Goal: Check status: Check status

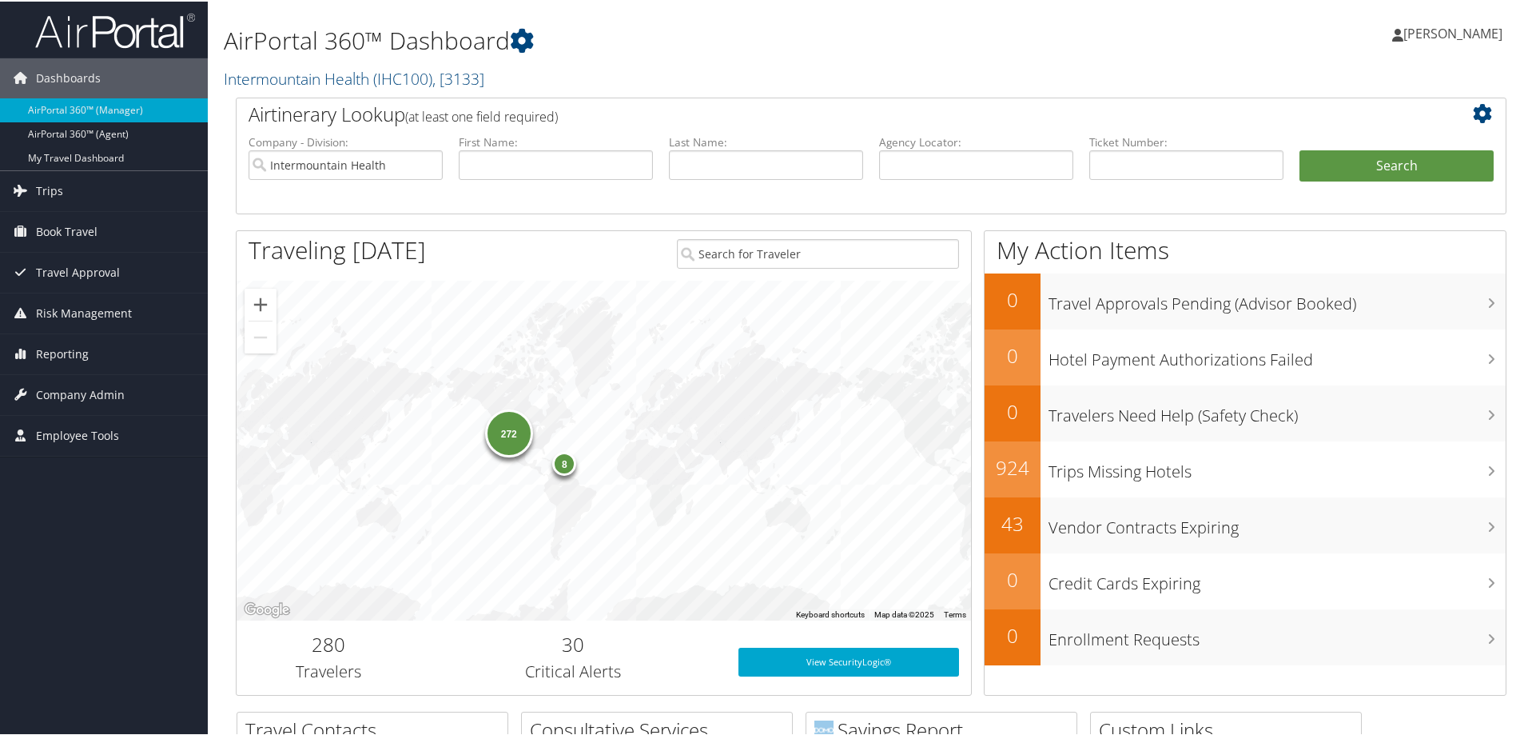
click at [135, 34] on img at bounding box center [115, 29] width 160 height 38
click at [49, 188] on span "Trips" at bounding box center [49, 189] width 27 height 40
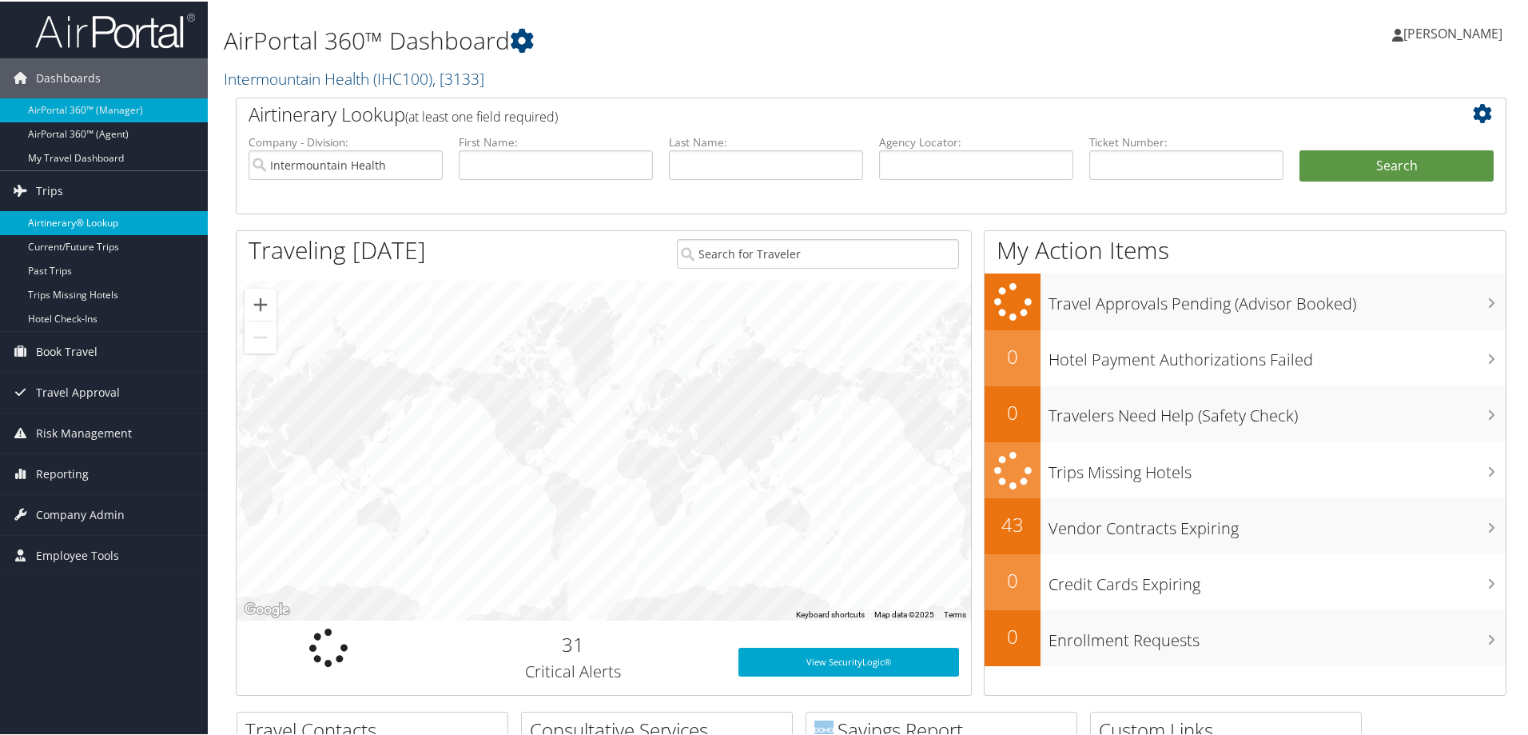
click at [60, 219] on link "Airtinerary® Lookup" at bounding box center [104, 221] width 208 height 24
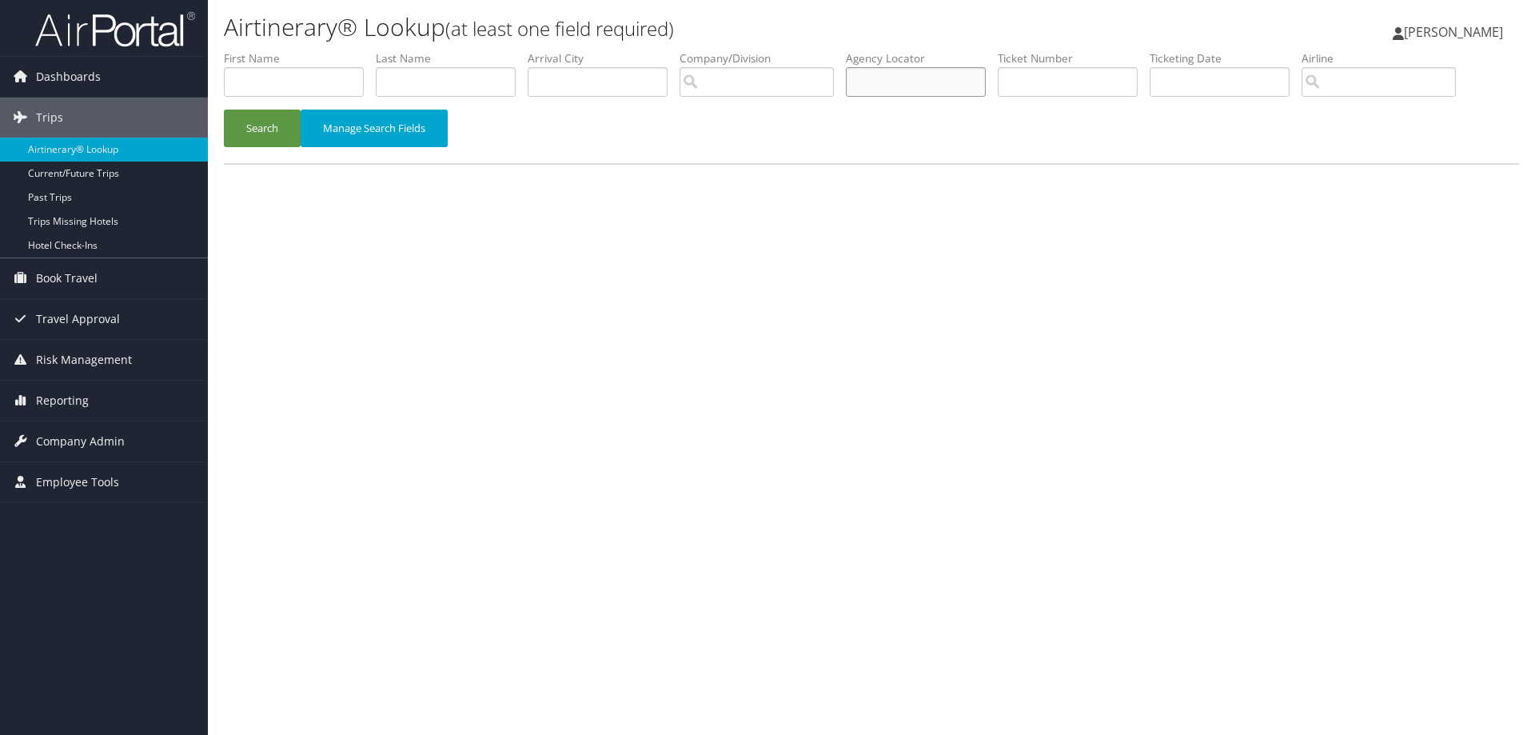
click at [890, 90] on input "text" at bounding box center [916, 82] width 140 height 30
paste input "D98B9N/"
type input "D98B9N"
click at [281, 121] on button "Search" at bounding box center [262, 129] width 77 height 38
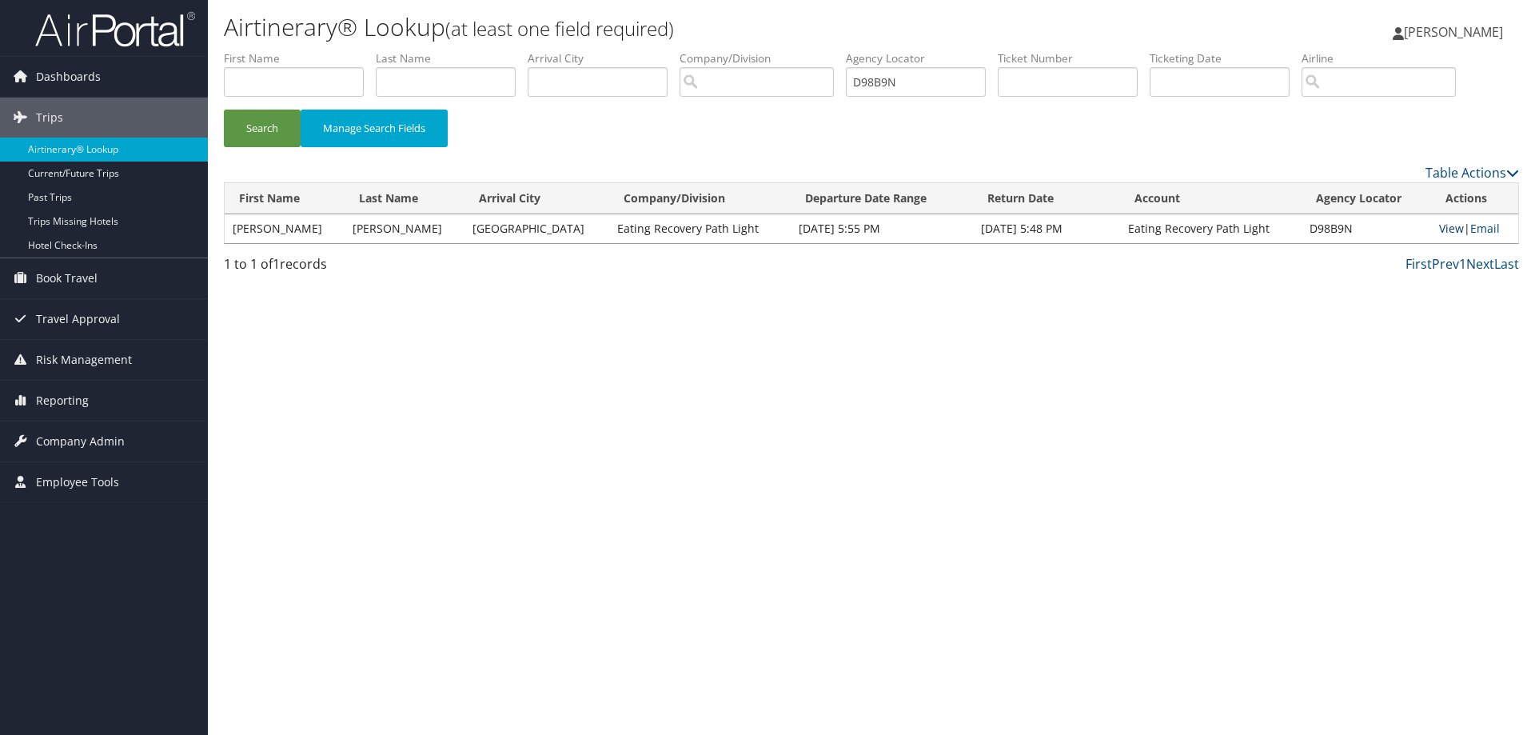
click at [1448, 227] on link "View" at bounding box center [1451, 228] width 25 height 15
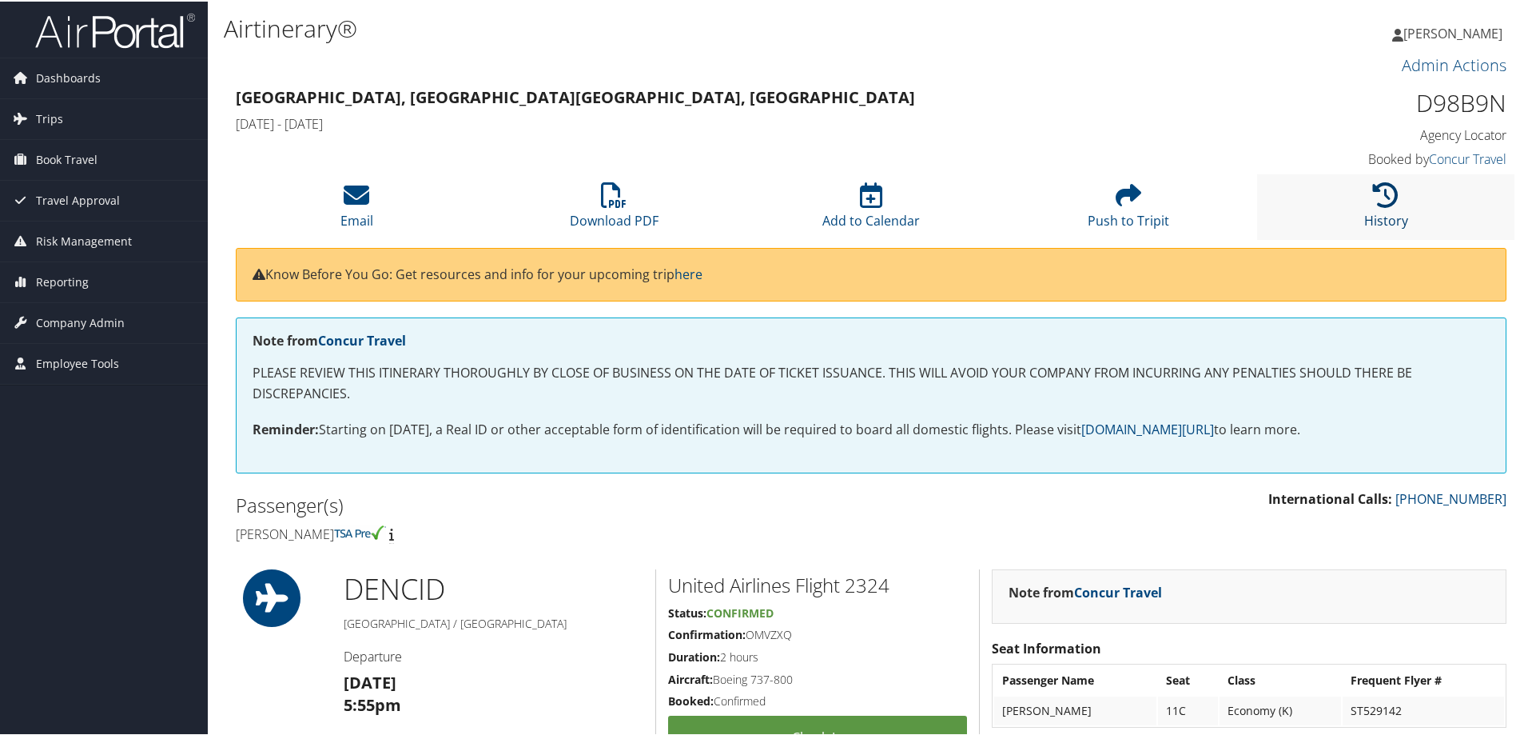
click at [1380, 204] on icon at bounding box center [1386, 194] width 26 height 26
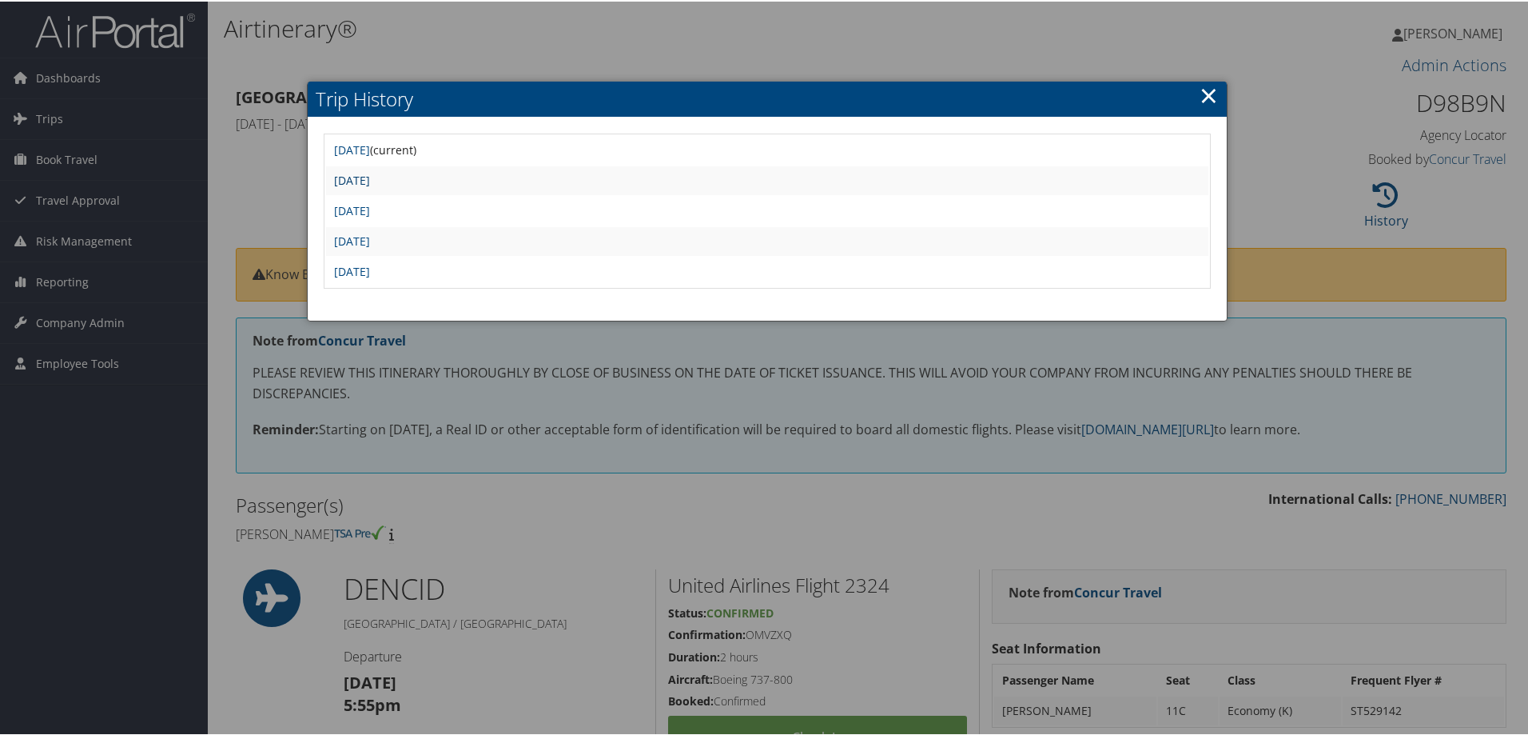
click at [370, 173] on link "[DATE]" at bounding box center [352, 178] width 36 height 15
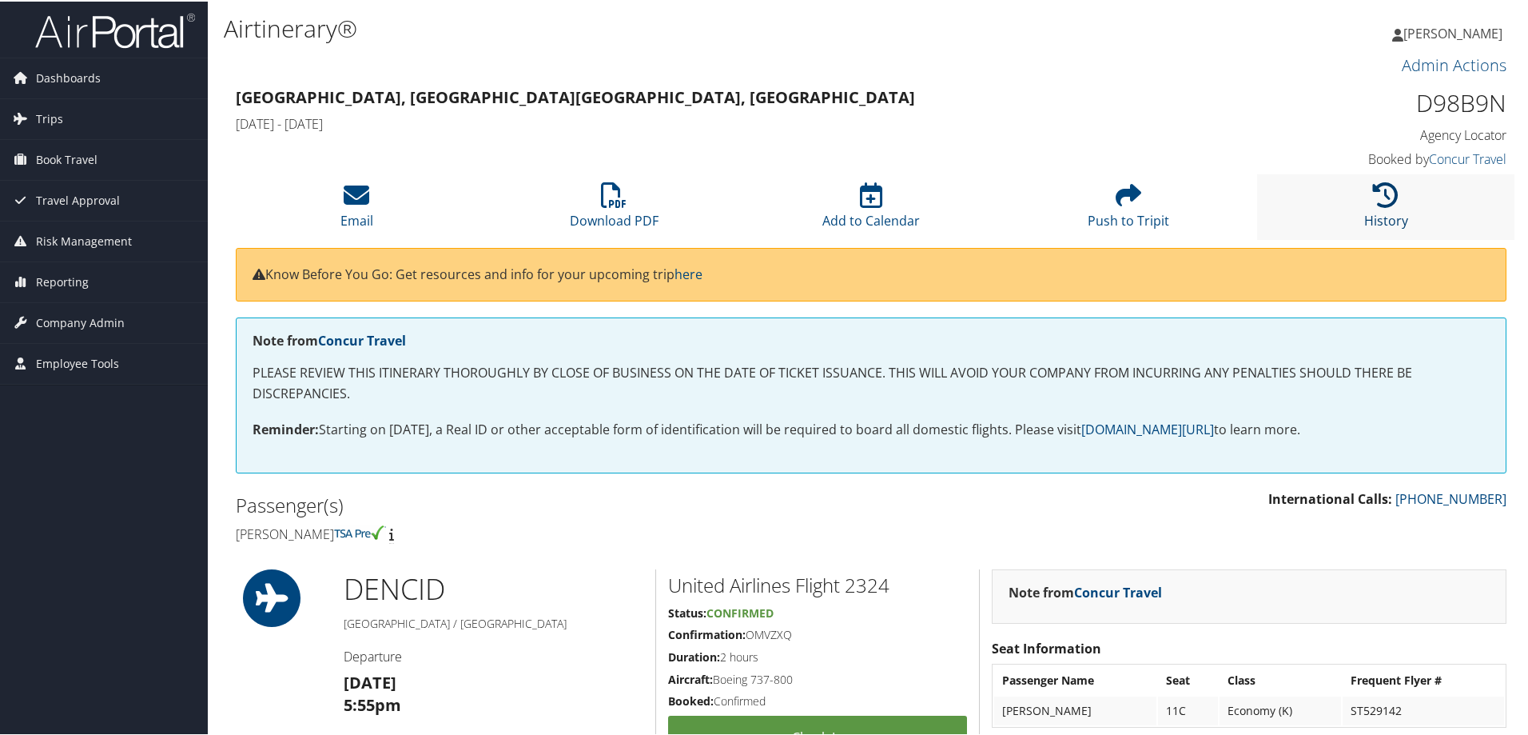
click at [1376, 193] on icon at bounding box center [1386, 194] width 26 height 26
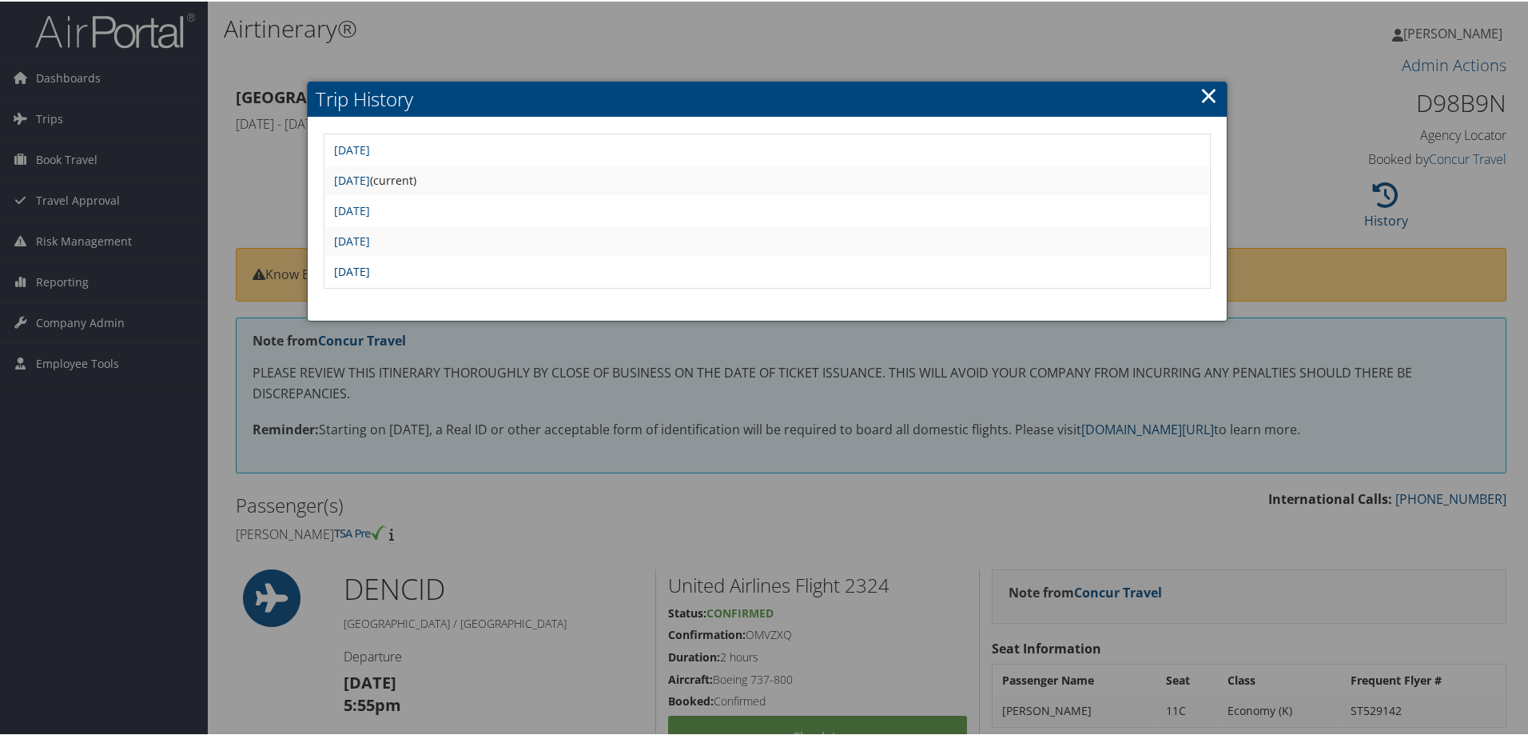
click at [370, 265] on link "[DATE]" at bounding box center [352, 269] width 36 height 15
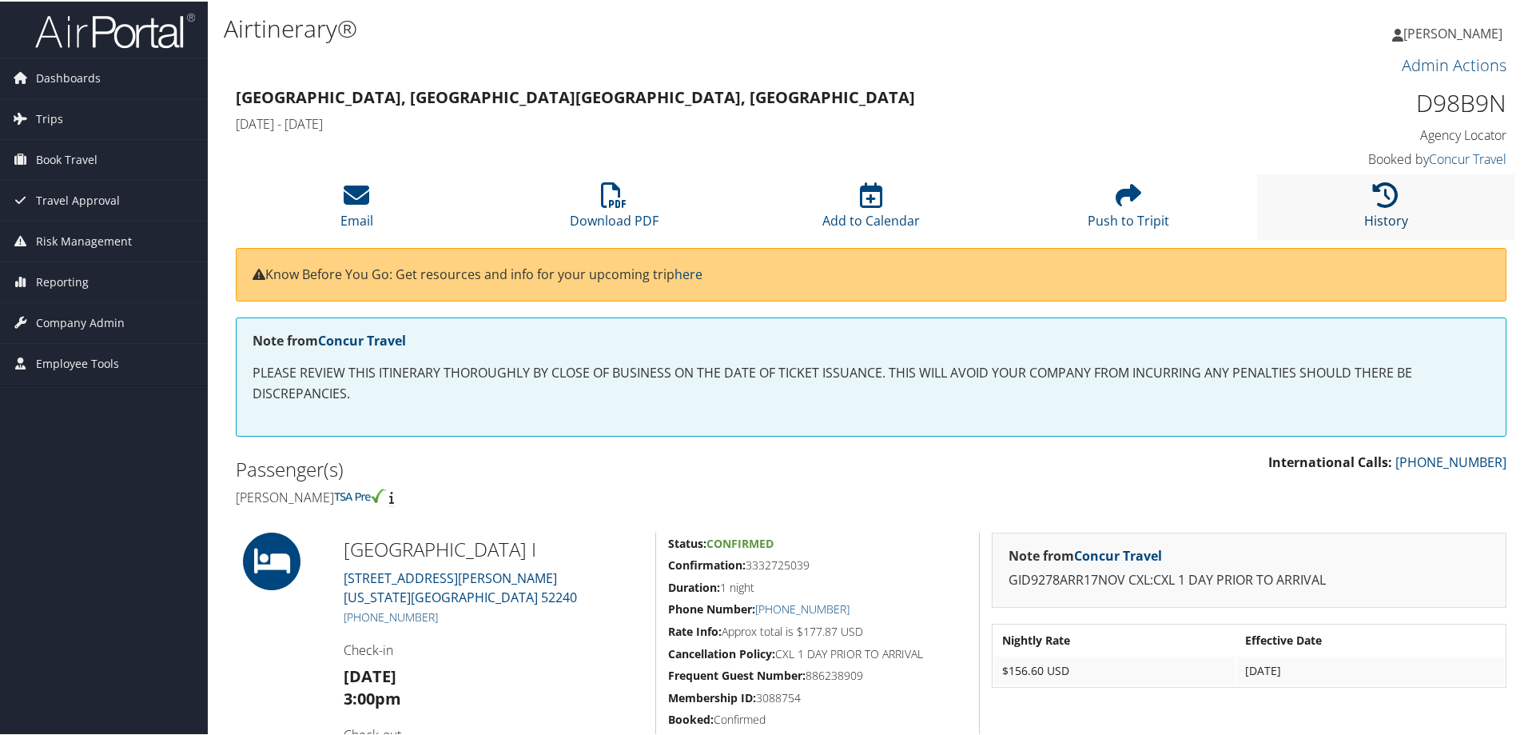
click at [1373, 196] on icon at bounding box center [1386, 194] width 26 height 26
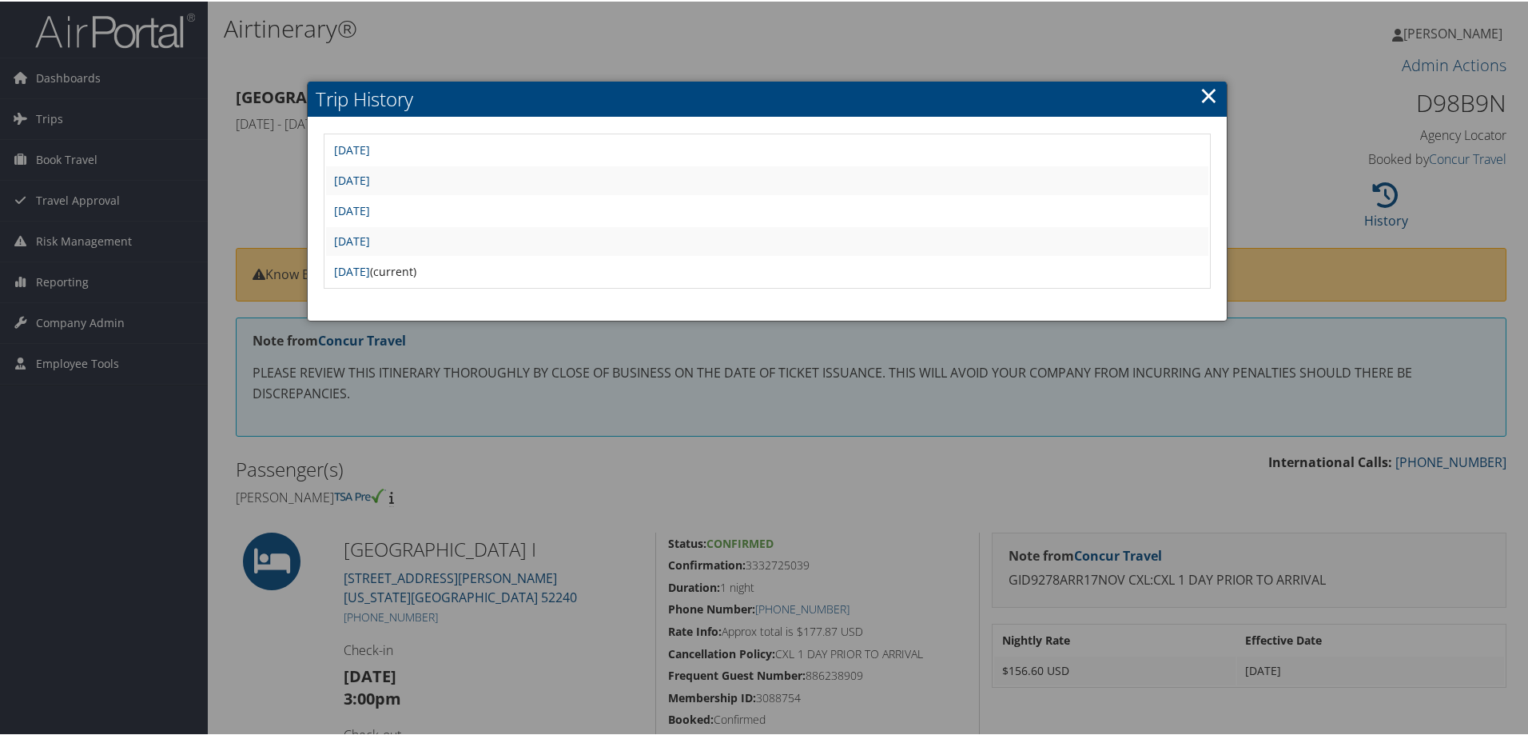
click at [351, 137] on td "Wed Sep 3 12:54:29 MDT 2025" at bounding box center [767, 148] width 882 height 29
click at [370, 201] on link "Tue Sep 2 16:36:19 MDT 2025" at bounding box center [352, 208] width 36 height 15
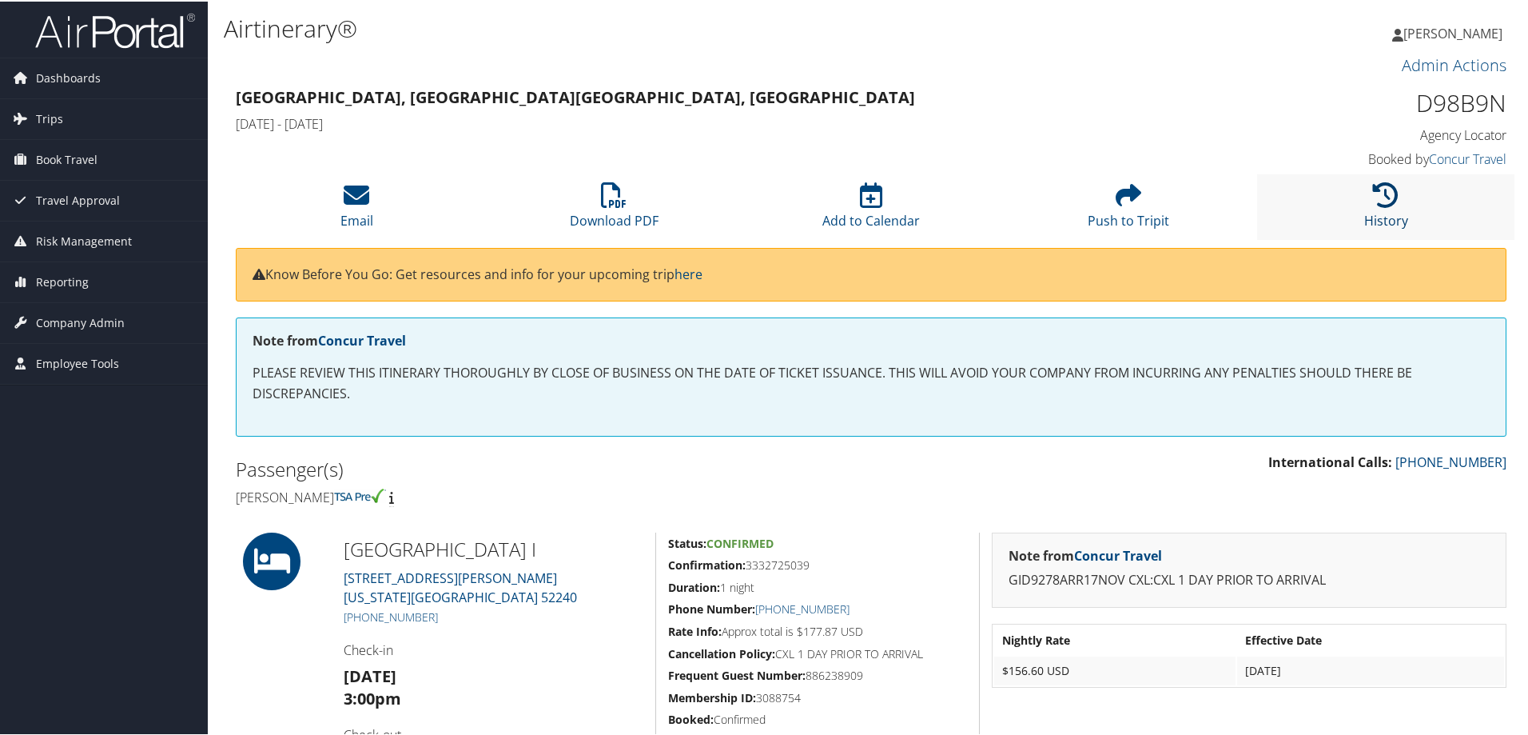
click at [1384, 206] on icon at bounding box center [1386, 194] width 26 height 26
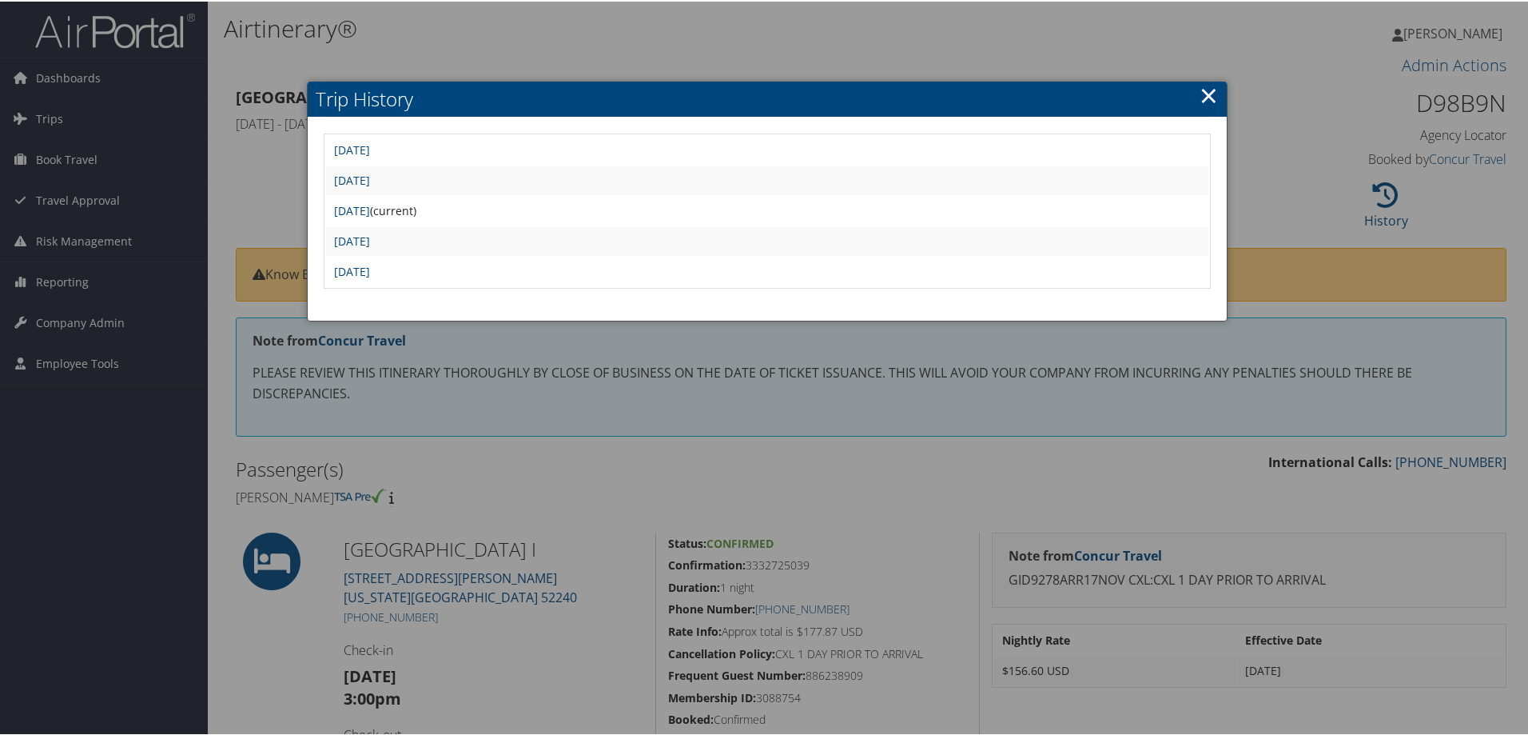
click at [434, 126] on div "Wed Sep 3 12:54:29 MDT 2025 Wed Sep 3 12:36:45 MDT 2025 Tue Sep 2 16:36:19 MDT …" at bounding box center [767, 217] width 919 height 203
click at [370, 148] on link "Wed Sep 3 12:54:29 MDT 2025" at bounding box center [352, 148] width 36 height 15
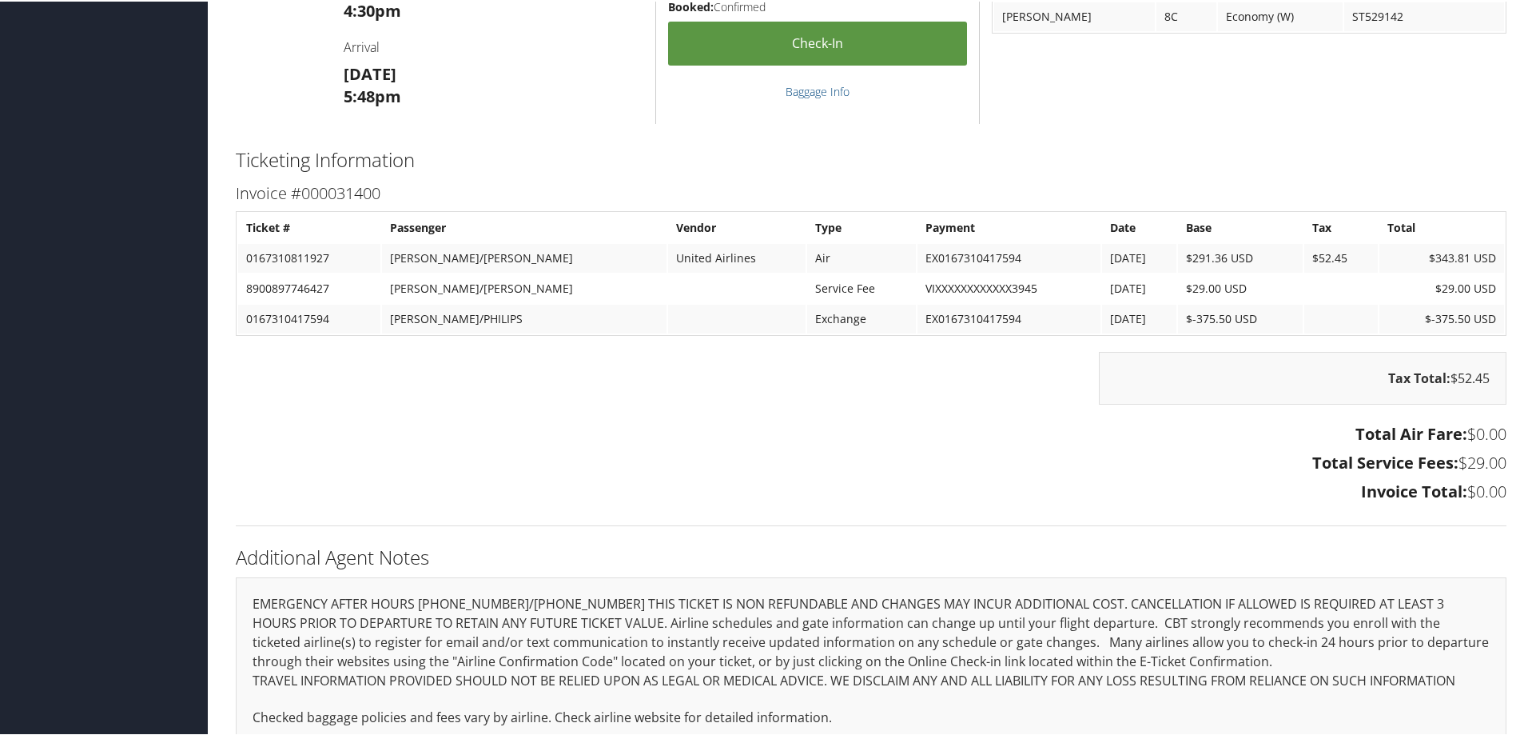
scroll to position [1279, 0]
